Goal: Find specific page/section: Find specific page/section

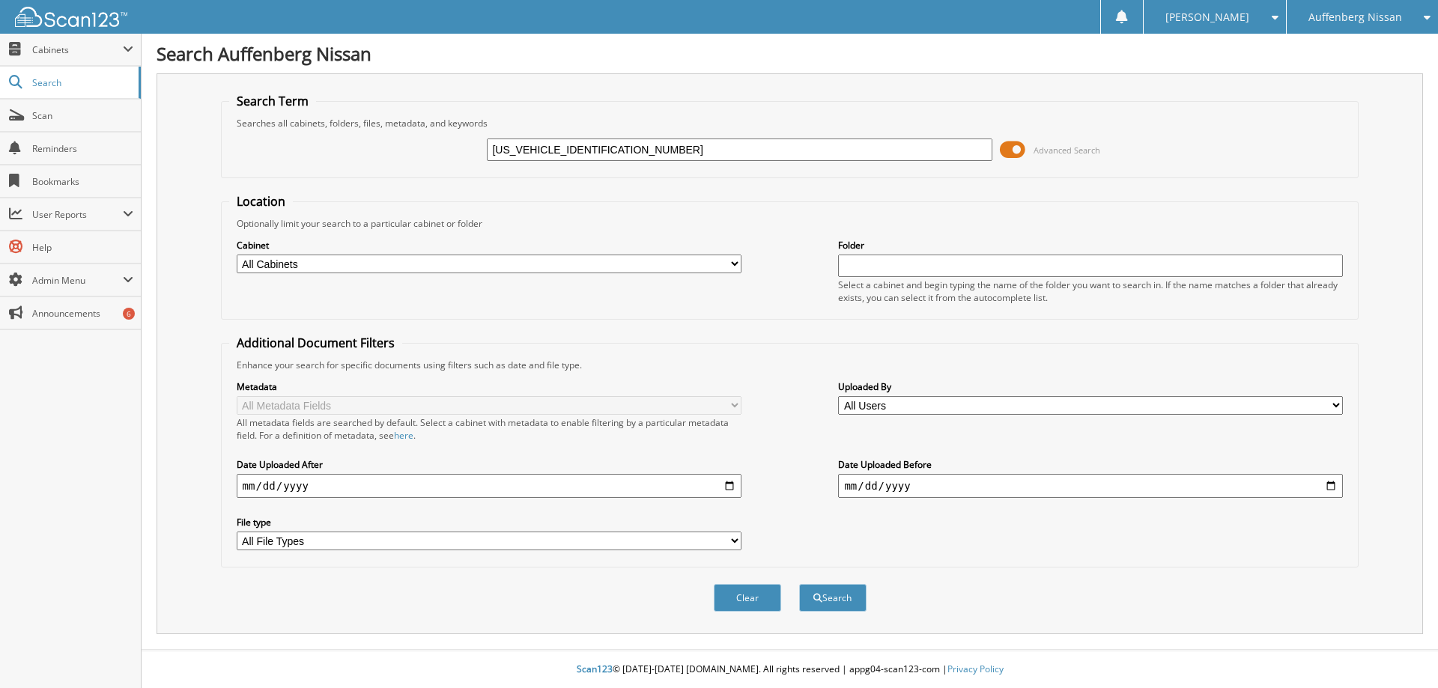
type input "[US_VEHICLE_IDENTIFICATION_NUMBER]"
click at [799, 584] on button "Search" at bounding box center [832, 598] width 67 height 28
type input "[US_VEHICLE_IDENTIFICATION_NUMBER]"
click at [841, 595] on button "Search" at bounding box center [832, 598] width 67 height 28
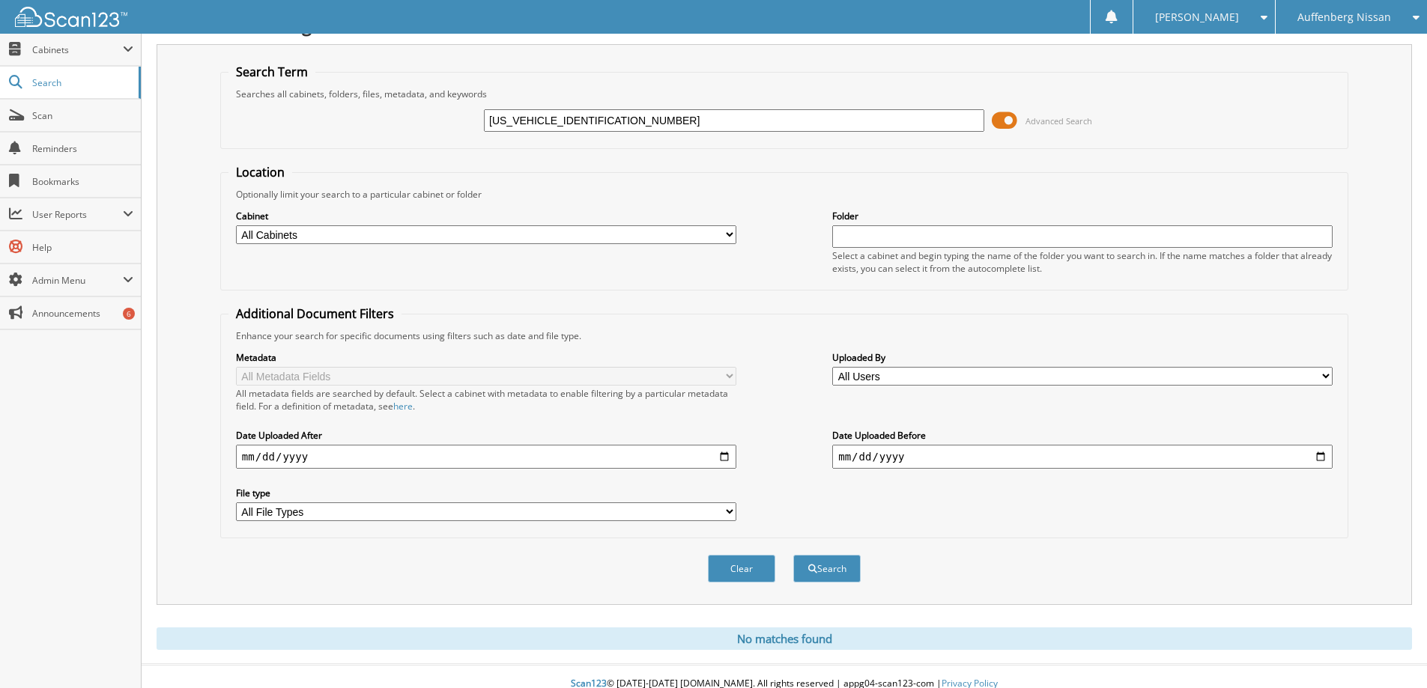
scroll to position [44, 0]
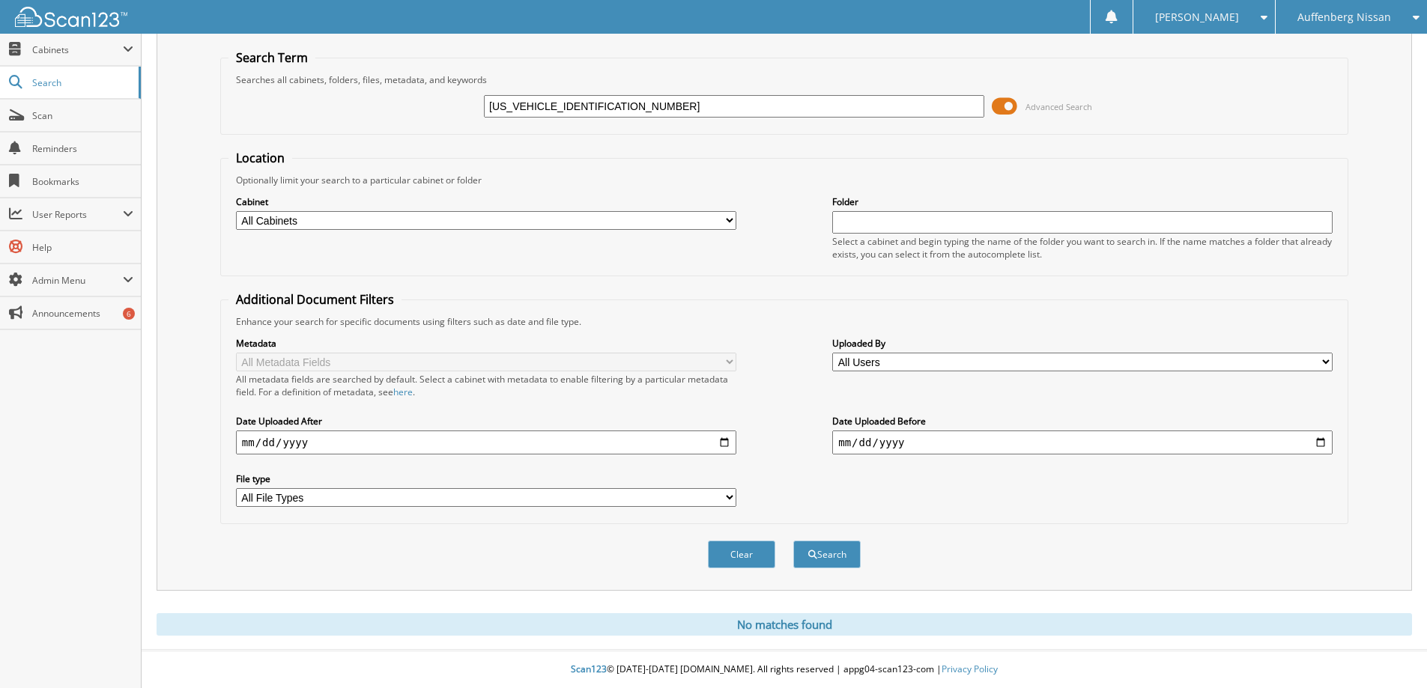
click at [1327, 24] on div "Auffenberg Nissan" at bounding box center [1351, 17] width 136 height 34
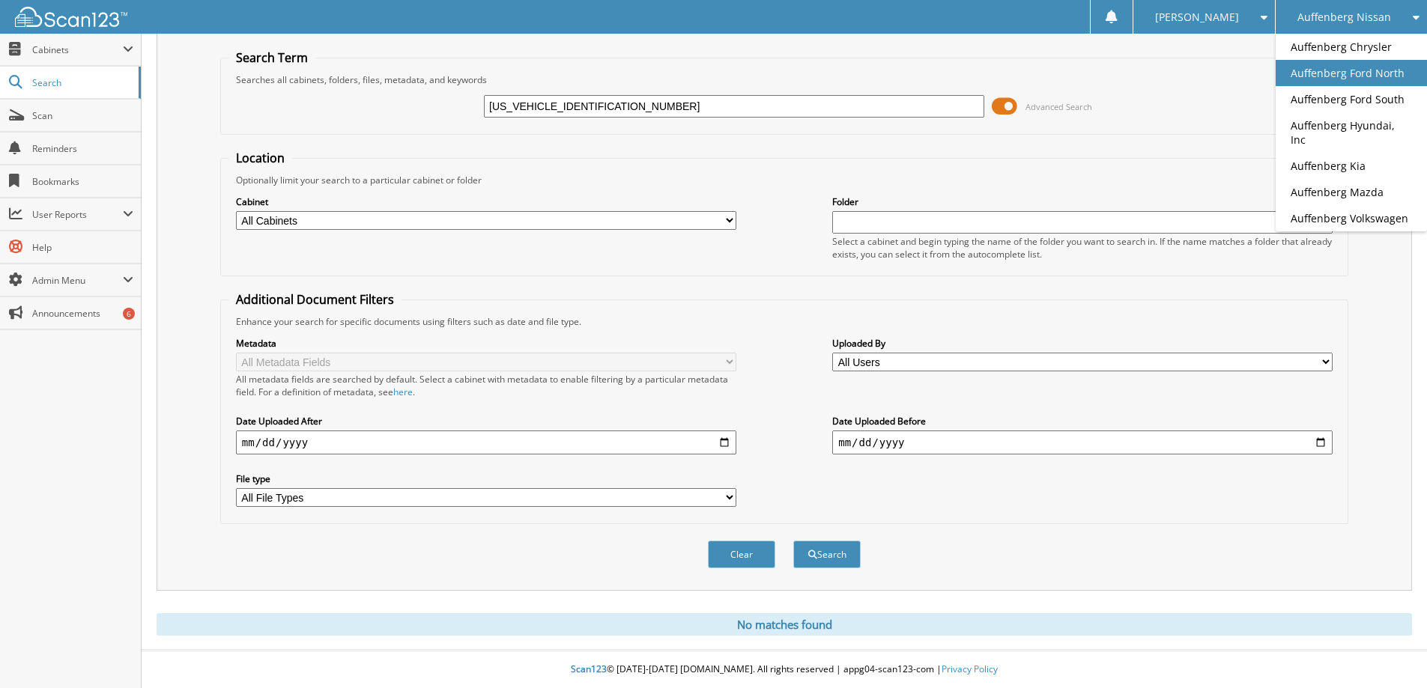
click at [1352, 81] on link "Auffenberg Ford North" at bounding box center [1351, 73] width 151 height 26
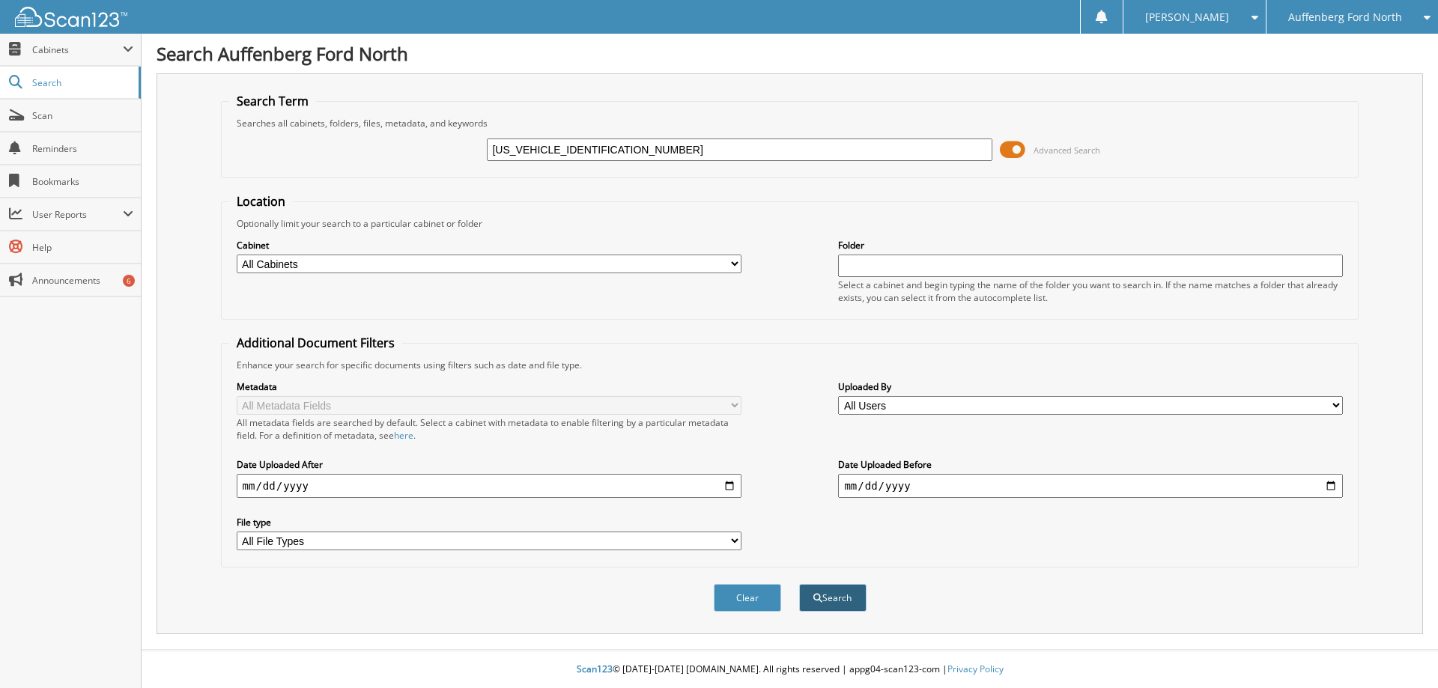
type input "[US_VEHICLE_IDENTIFICATION_NUMBER]"
click at [836, 609] on button "Search" at bounding box center [832, 598] width 67 height 28
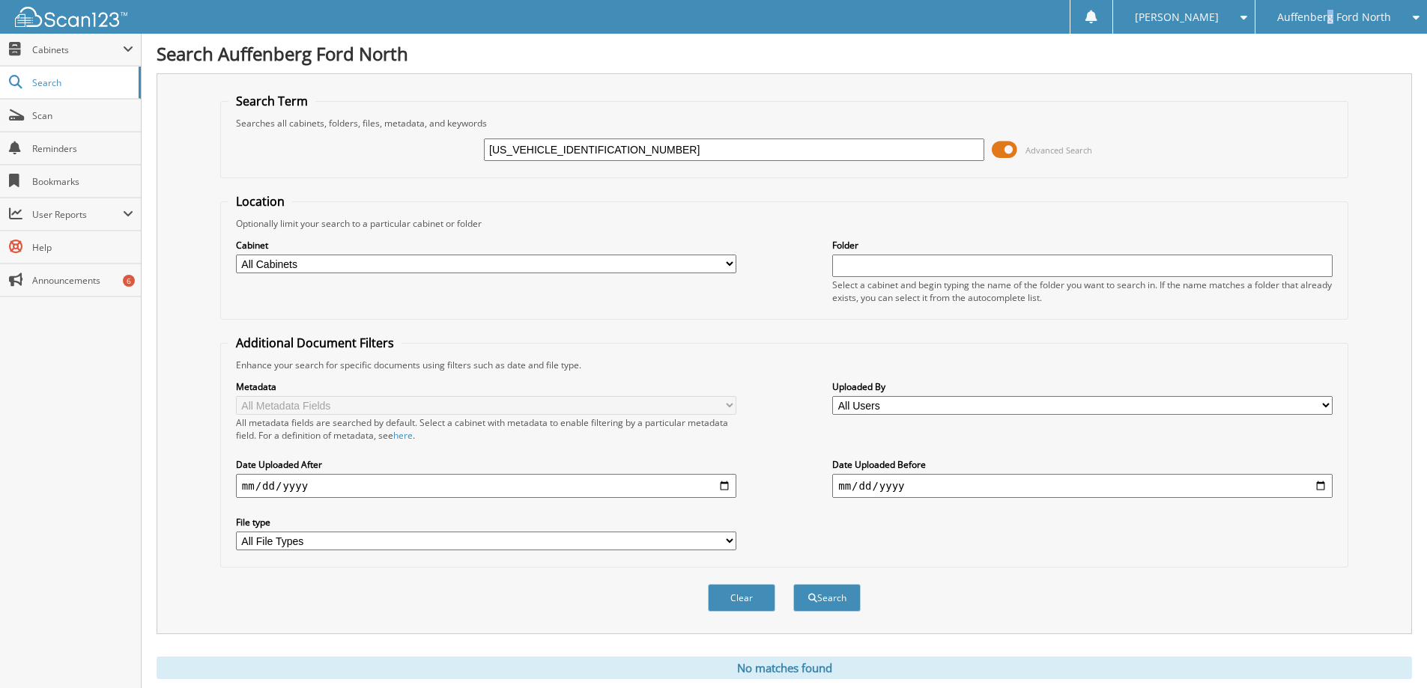
click at [1332, 19] on span "Auffenberg Ford North" at bounding box center [1334, 17] width 114 height 9
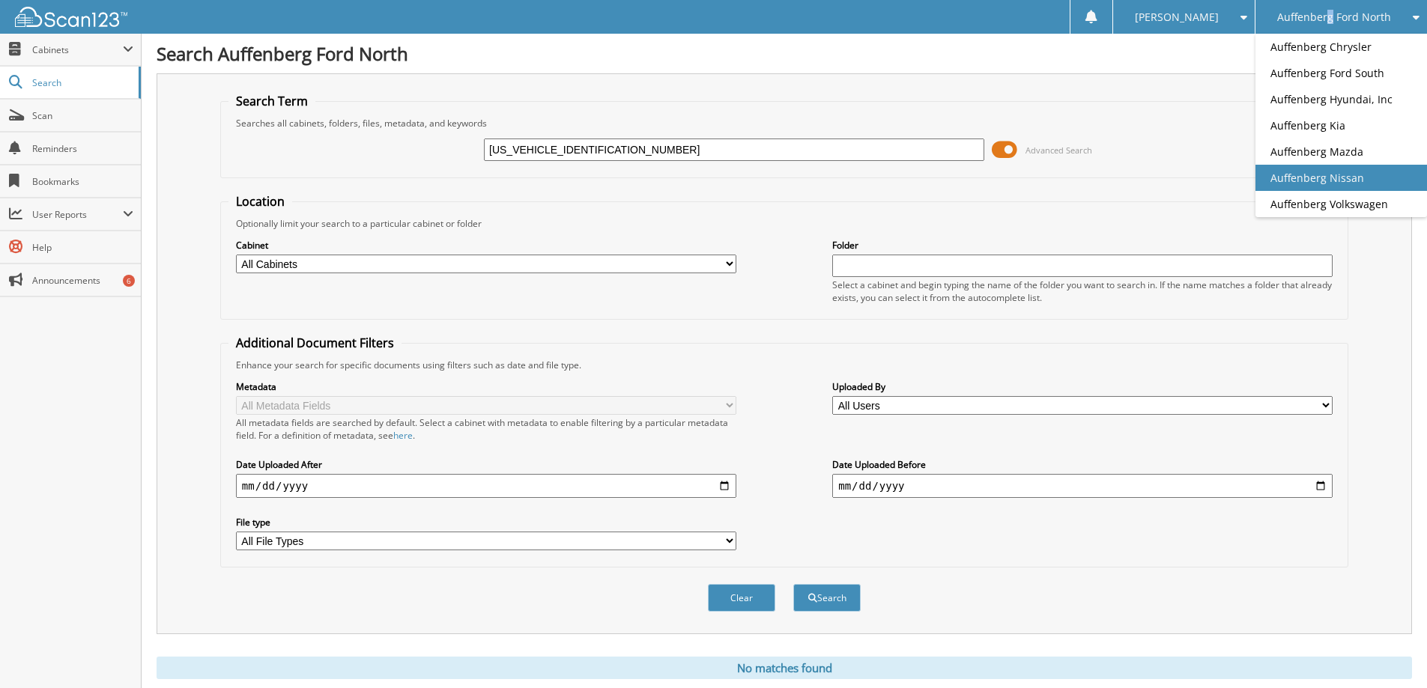
click at [1342, 180] on link "Auffenberg Nissan" at bounding box center [1341, 178] width 172 height 26
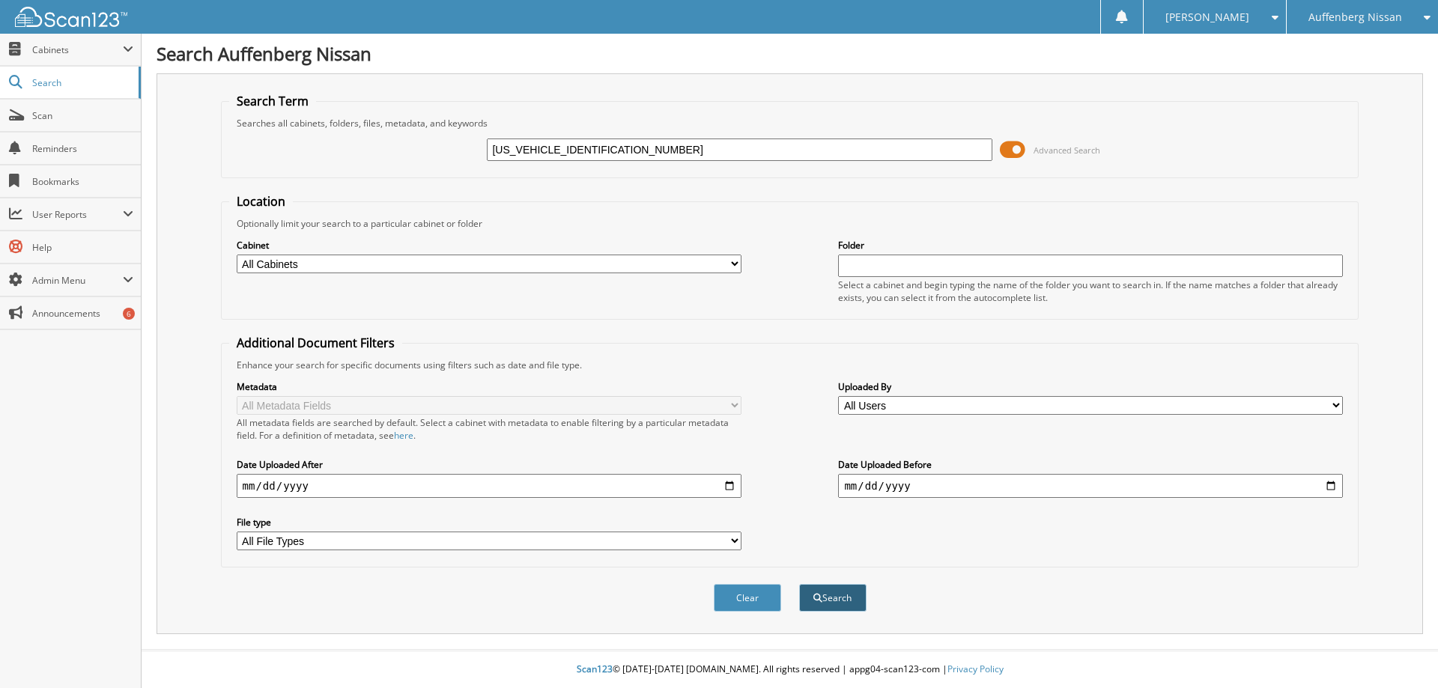
type input "[US_VEHICLE_IDENTIFICATION_NUMBER]"
click at [841, 599] on button "Search" at bounding box center [832, 598] width 67 height 28
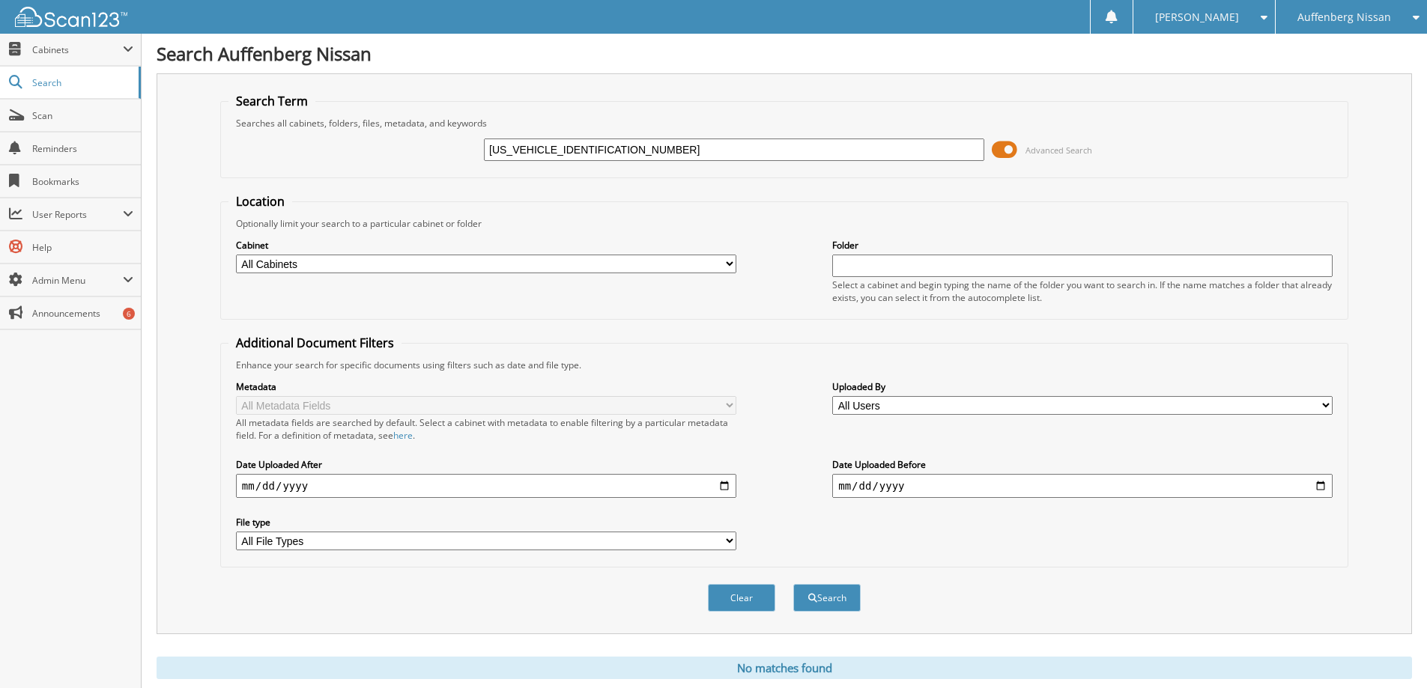
click at [726, 545] on select "All File Types JPEG JPG MHT PDF TIF" at bounding box center [486, 541] width 500 height 19
click at [727, 545] on select "All File Types JPEG JPG MHT PDF TIF" at bounding box center [486, 541] width 500 height 19
click at [1359, 13] on span "Auffenberg Nissan" at bounding box center [1344, 17] width 94 height 9
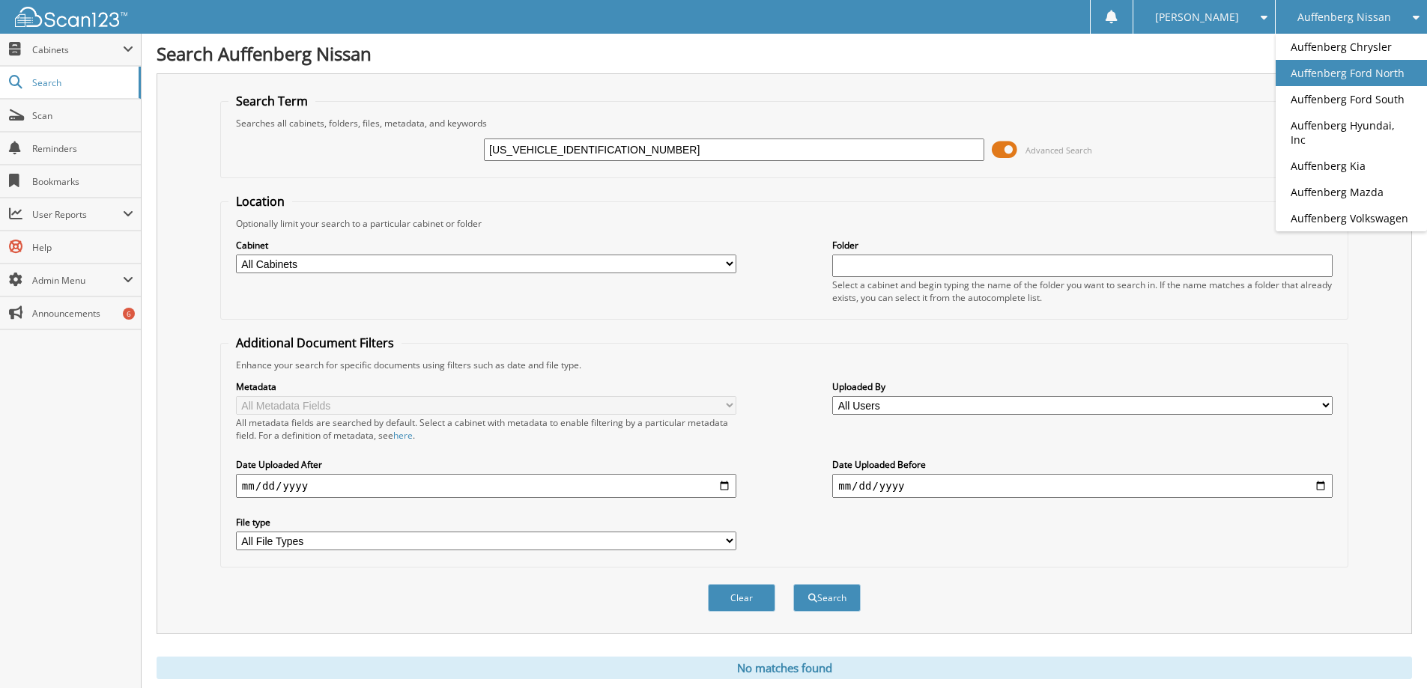
click at [1348, 70] on link "Auffenberg Ford North" at bounding box center [1351, 73] width 151 height 26
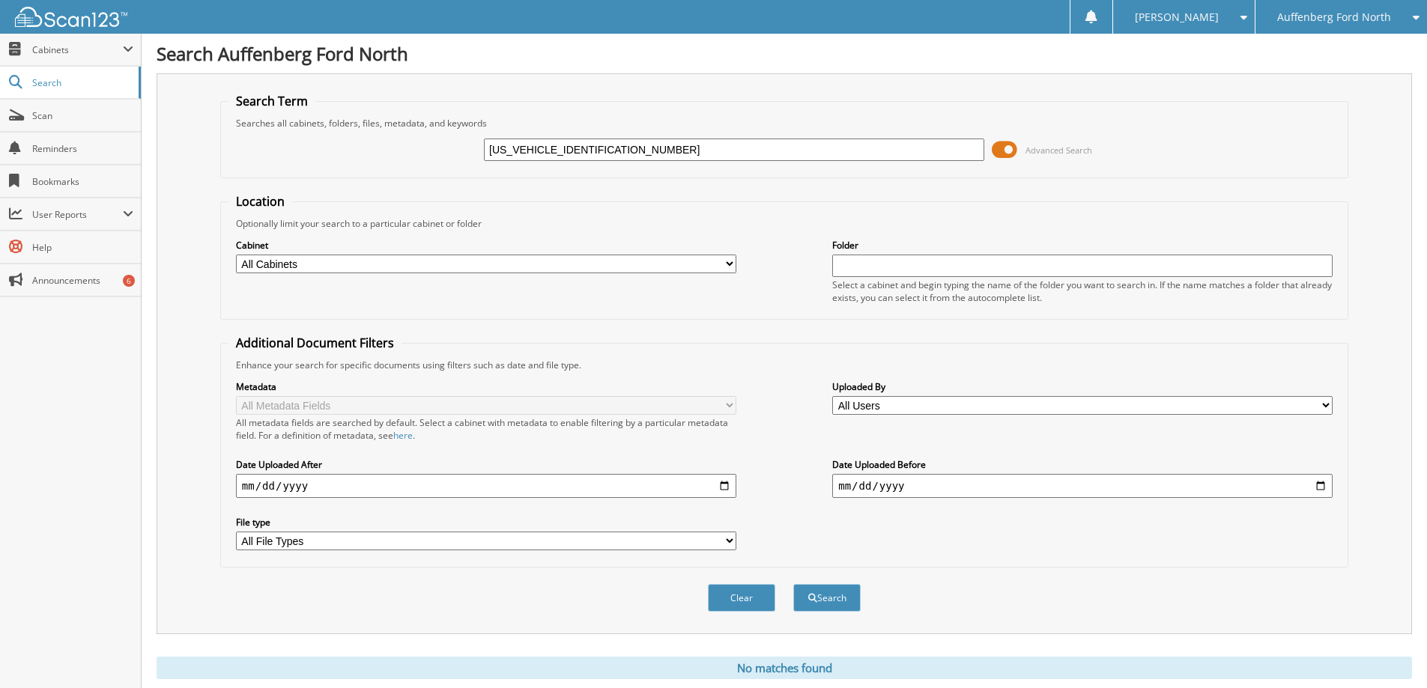
click at [1001, 151] on span at bounding box center [1004, 150] width 25 height 22
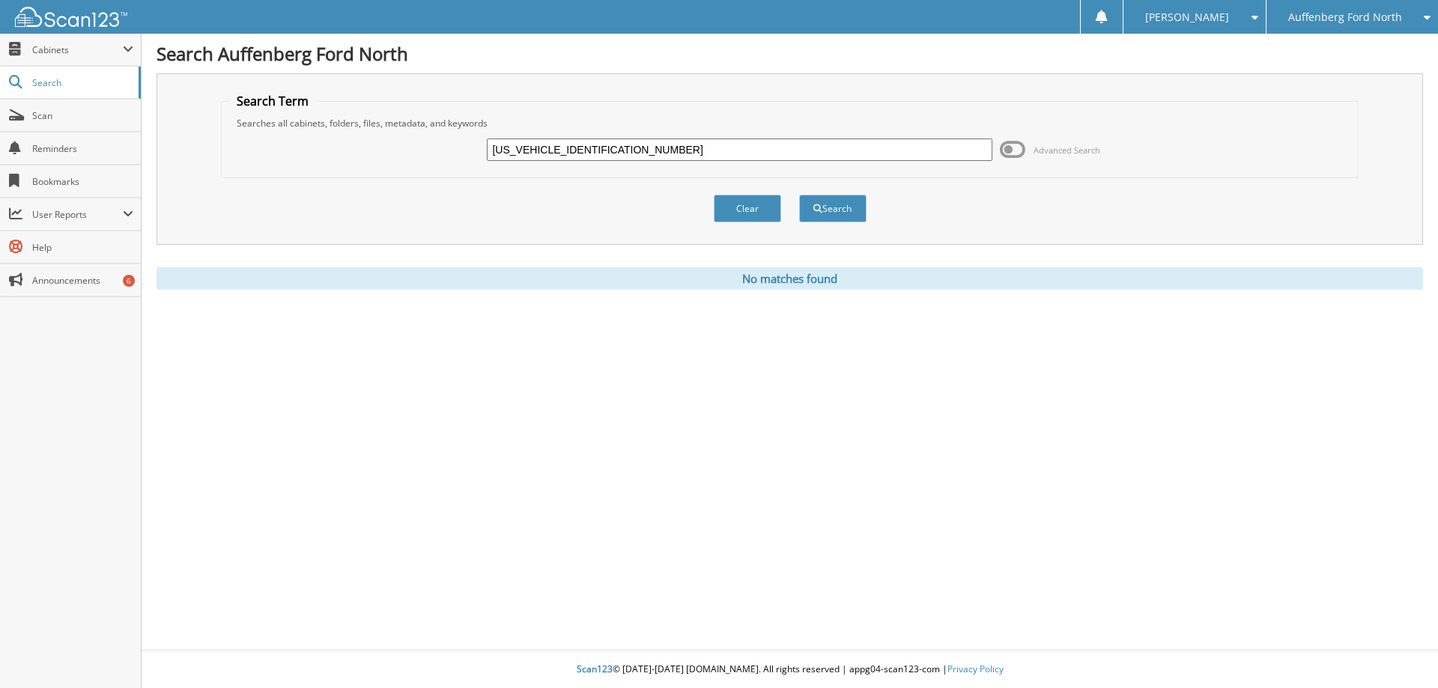
click at [783, 204] on div "Clear Search" at bounding box center [790, 208] width 1139 height 61
click at [832, 205] on button "Search" at bounding box center [832, 209] width 67 height 28
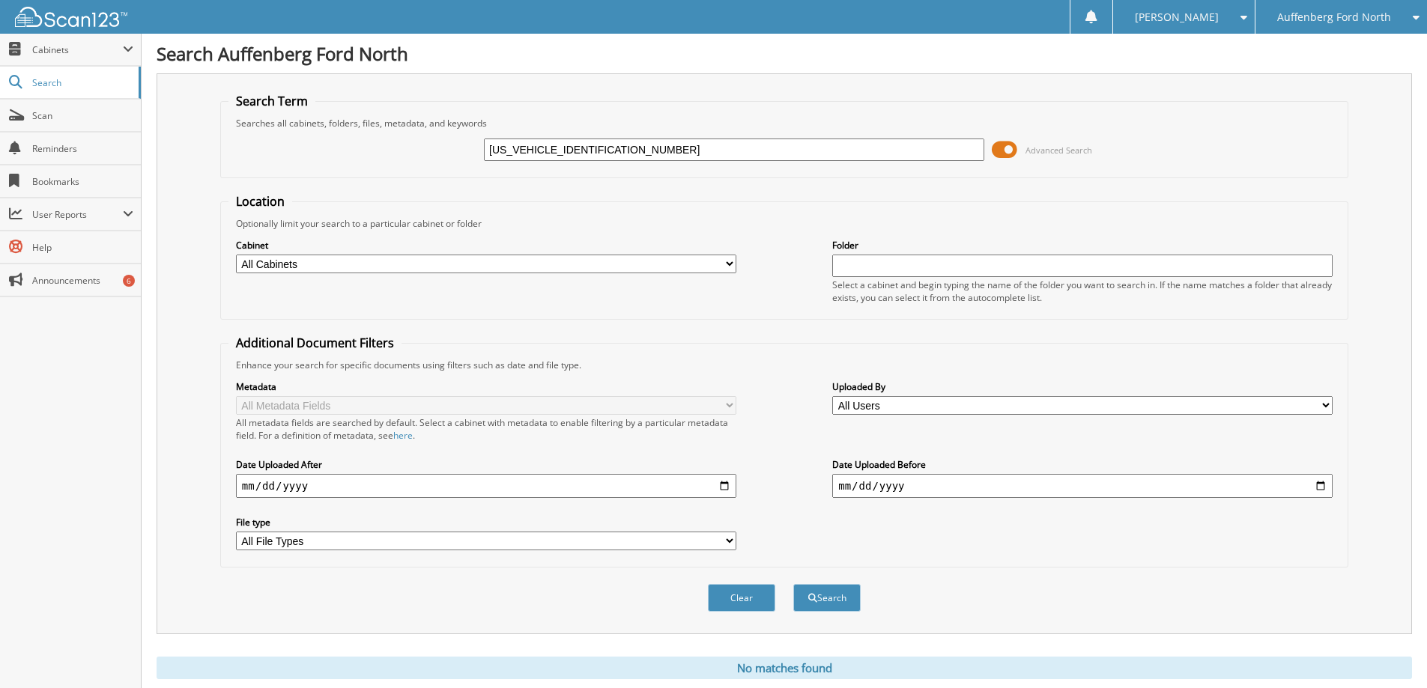
drag, startPoint x: 613, startPoint y: 151, endPoint x: 426, endPoint y: 129, distance: 188.6
click at [426, 129] on fieldset "Search Term Searches all cabinets, folders, files, metadata, and keywords [US_V…" at bounding box center [784, 135] width 1128 height 85
type input "22866FRC"
click at [793, 584] on button "Search" at bounding box center [826, 598] width 67 height 28
click at [557, 148] on input "22866FRC" at bounding box center [734, 150] width 500 height 22
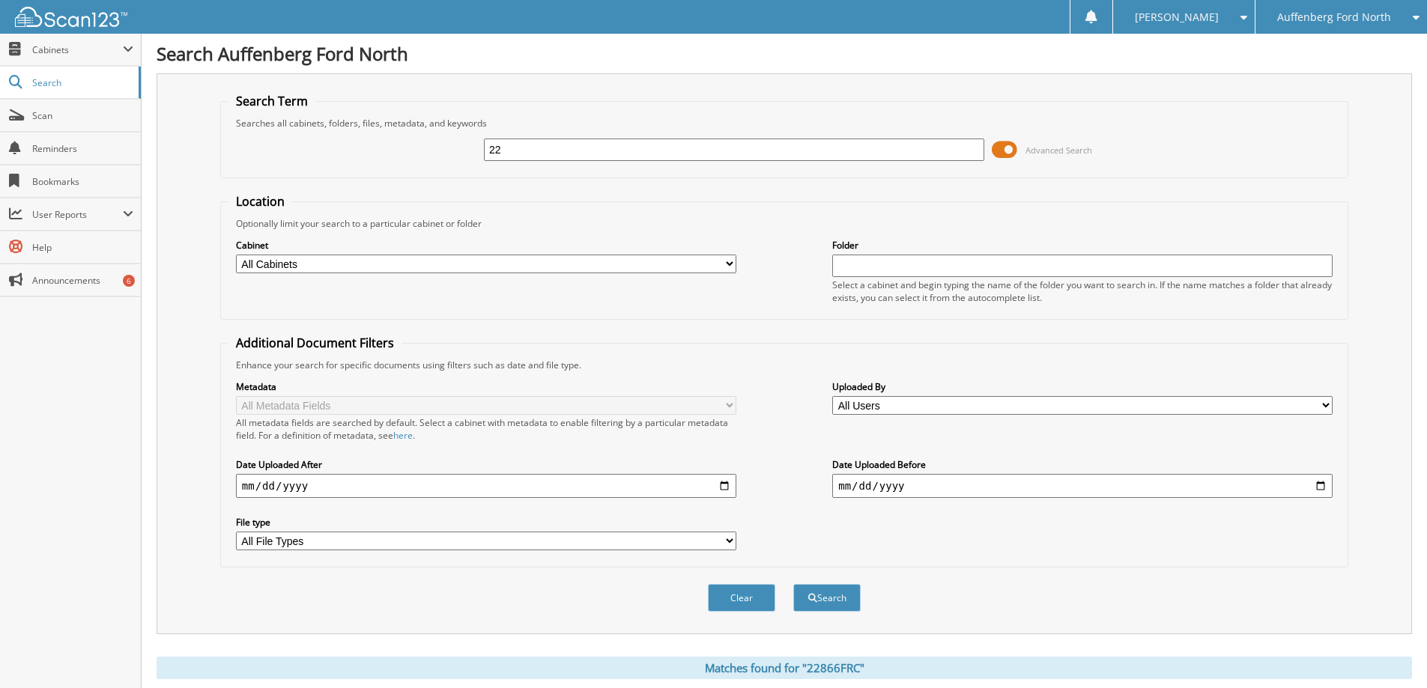
type input "2"
type input "ec542936"
click at [793, 584] on button "Search" at bounding box center [826, 598] width 67 height 28
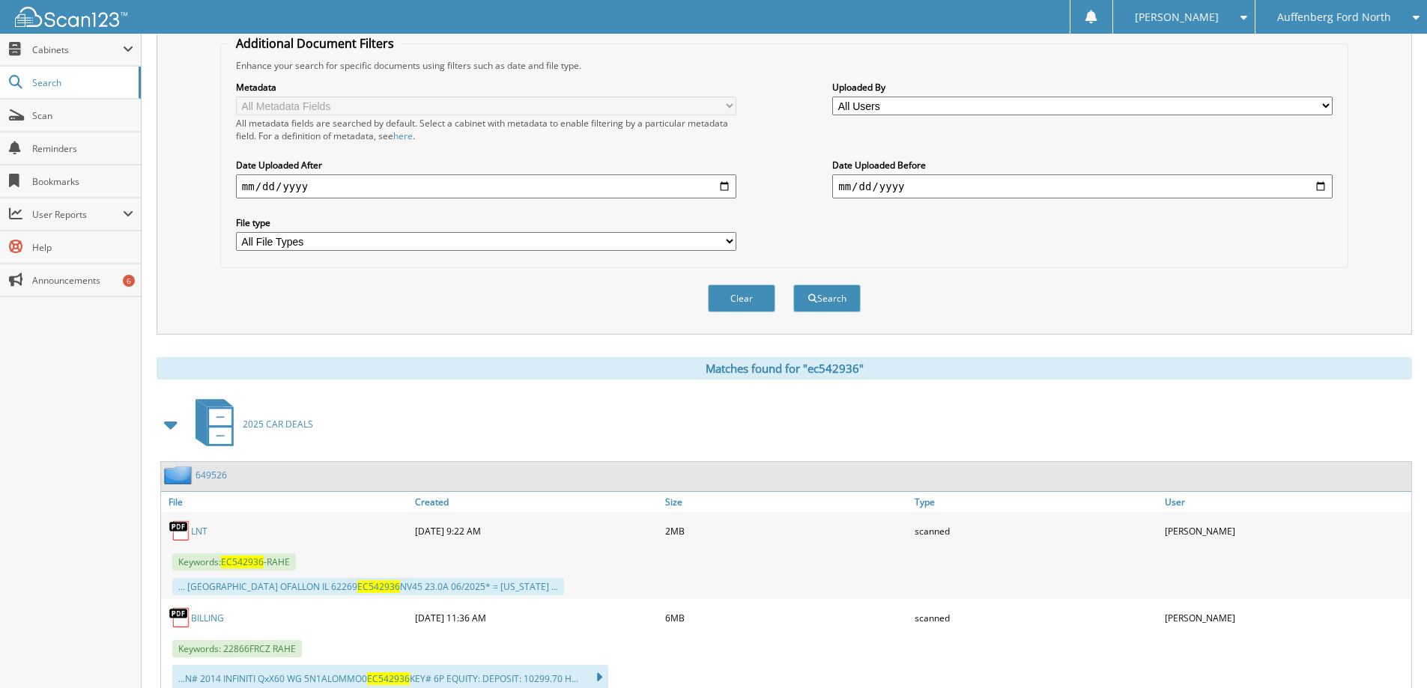
scroll to position [375, 0]
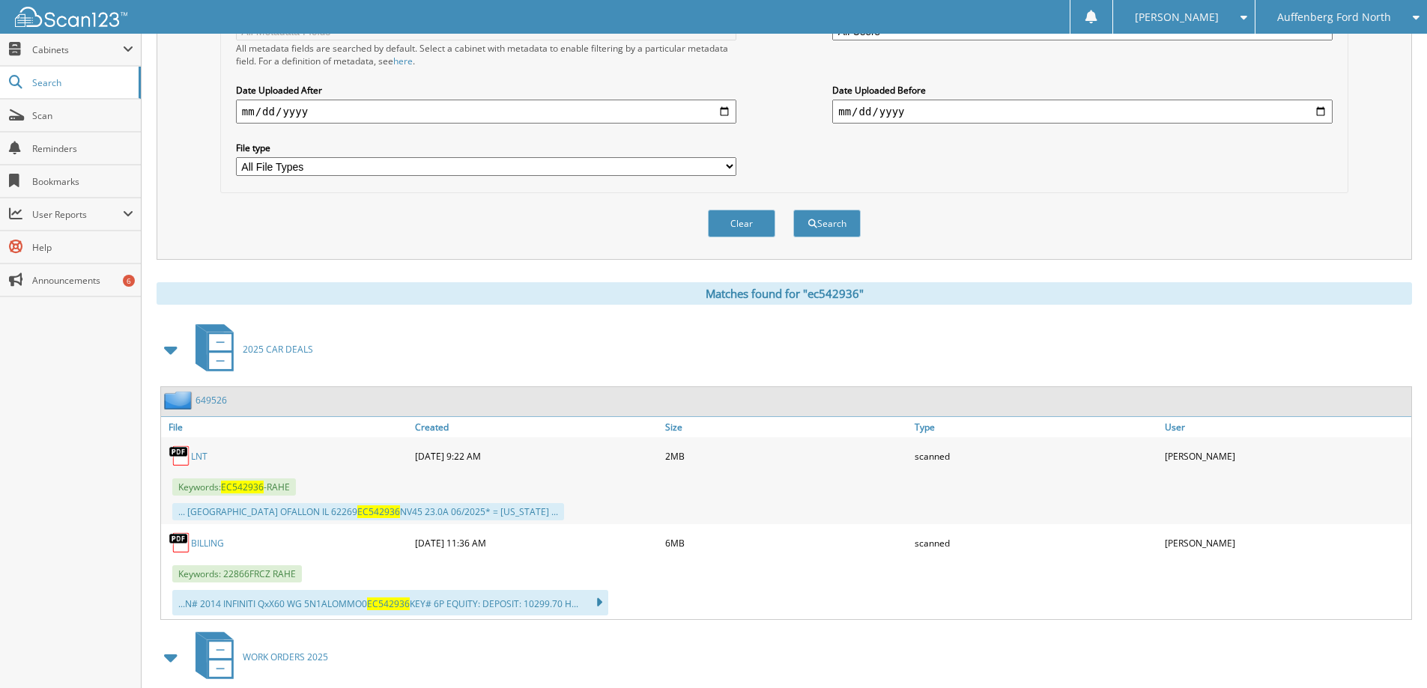
click at [204, 545] on link "BILLING" at bounding box center [207, 543] width 33 height 13
click at [197, 457] on link "LNT" at bounding box center [199, 456] width 16 height 13
